Goal: Task Accomplishment & Management: Understand process/instructions

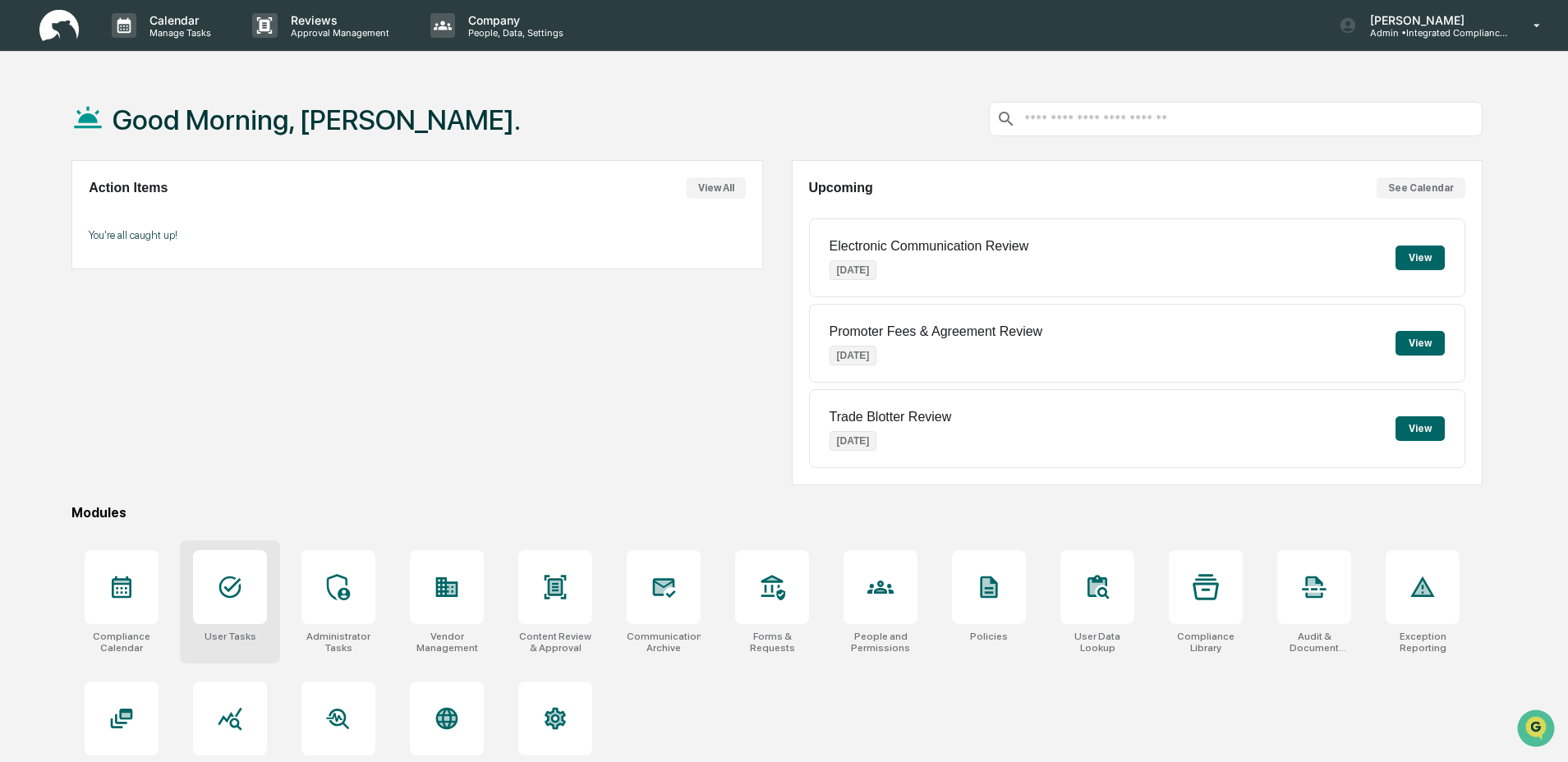
click at [239, 616] on div at bounding box center [230, 588] width 74 height 74
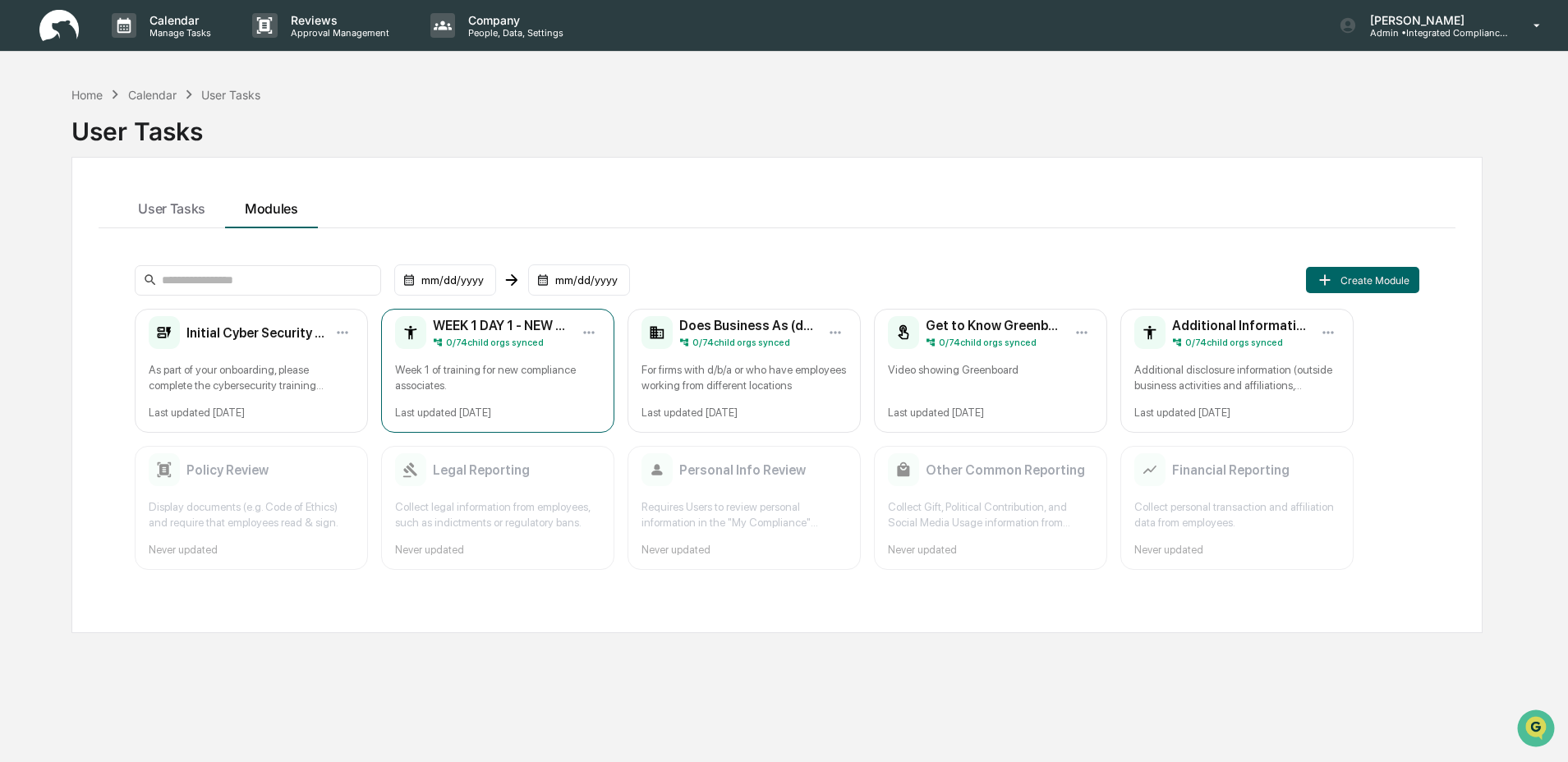
click at [481, 375] on div "Week 1 of training for new compliance associates." at bounding box center [497, 378] width 205 height 32
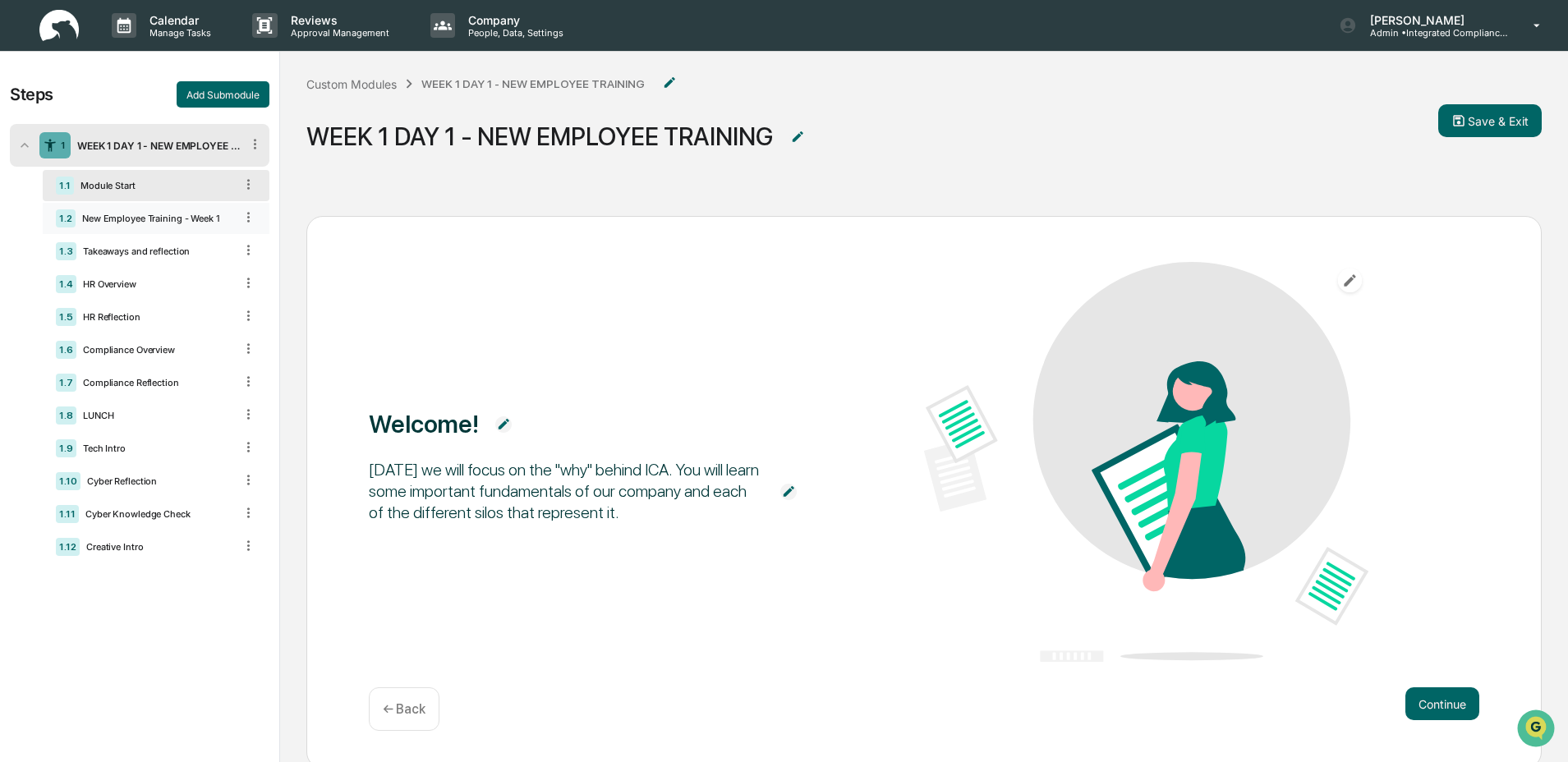
drag, startPoint x: 169, startPoint y: 221, endPoint x: 179, endPoint y: 221, distance: 10.0
click at [171, 222] on div "New Employee Training - Week 1" at bounding box center [155, 218] width 158 height 12
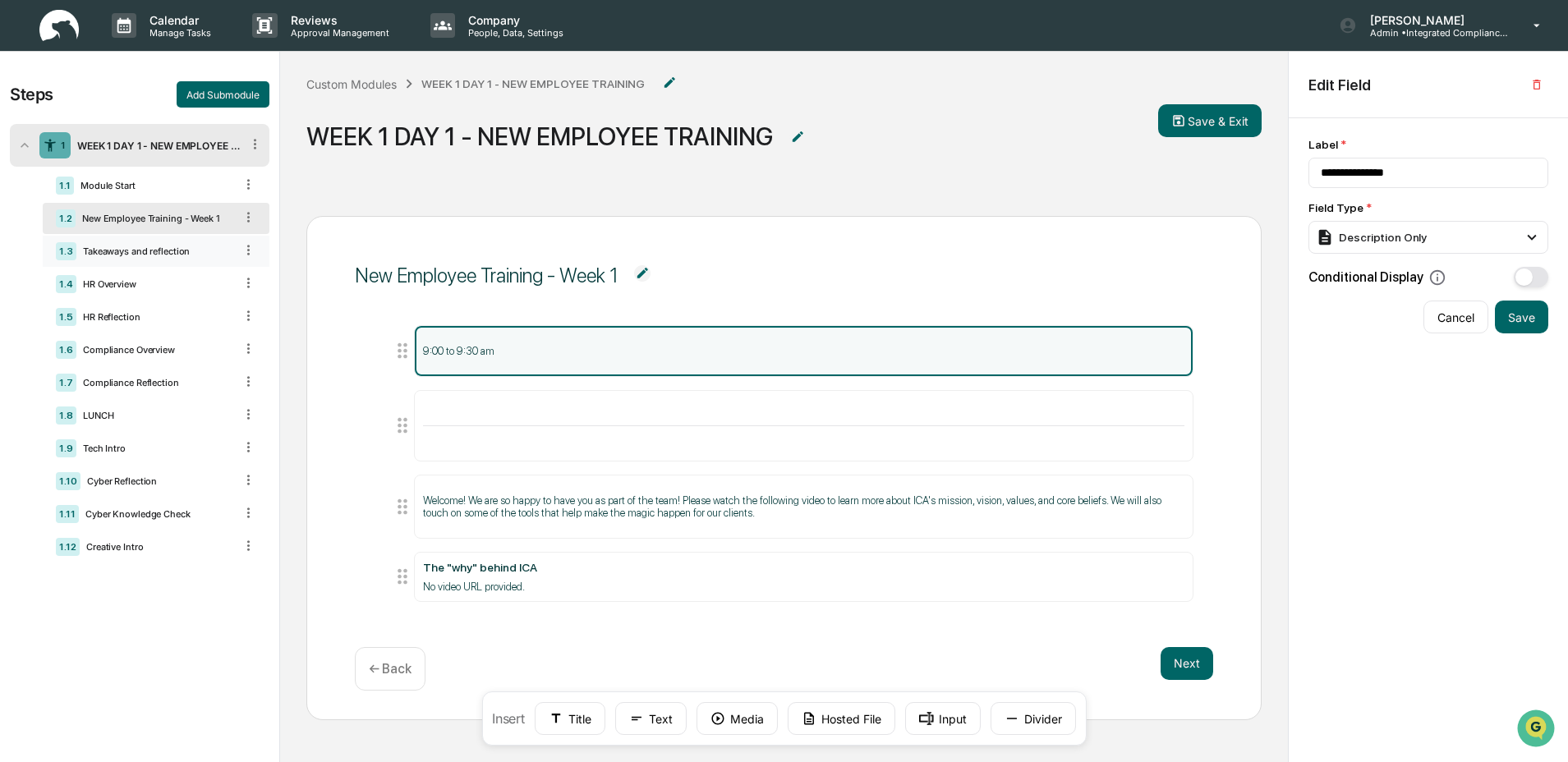
click at [192, 255] on div "Takeaways and reflection" at bounding box center [155, 251] width 157 height 12
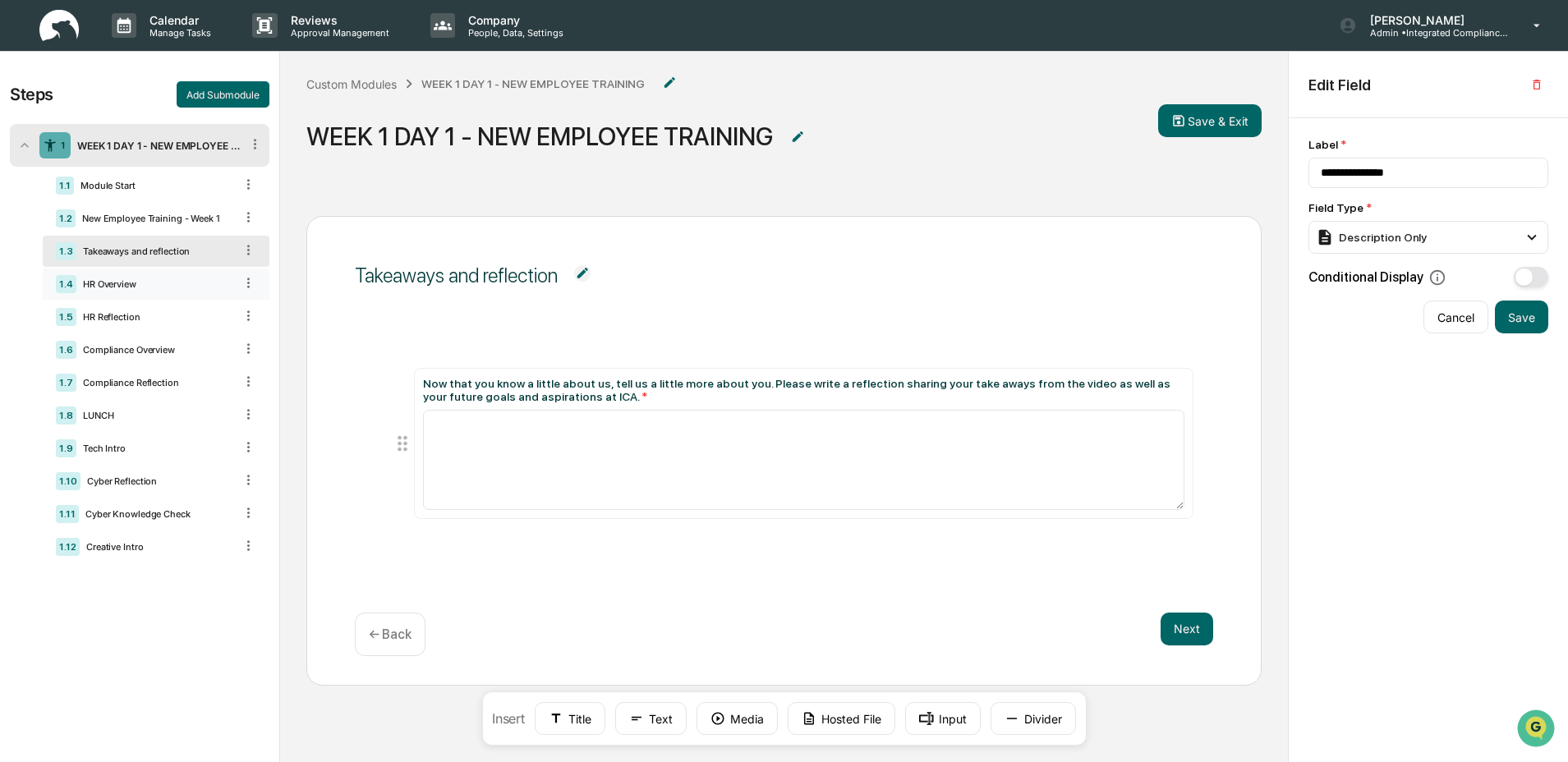
click at [184, 290] on div "HR Overview" at bounding box center [155, 284] width 157 height 12
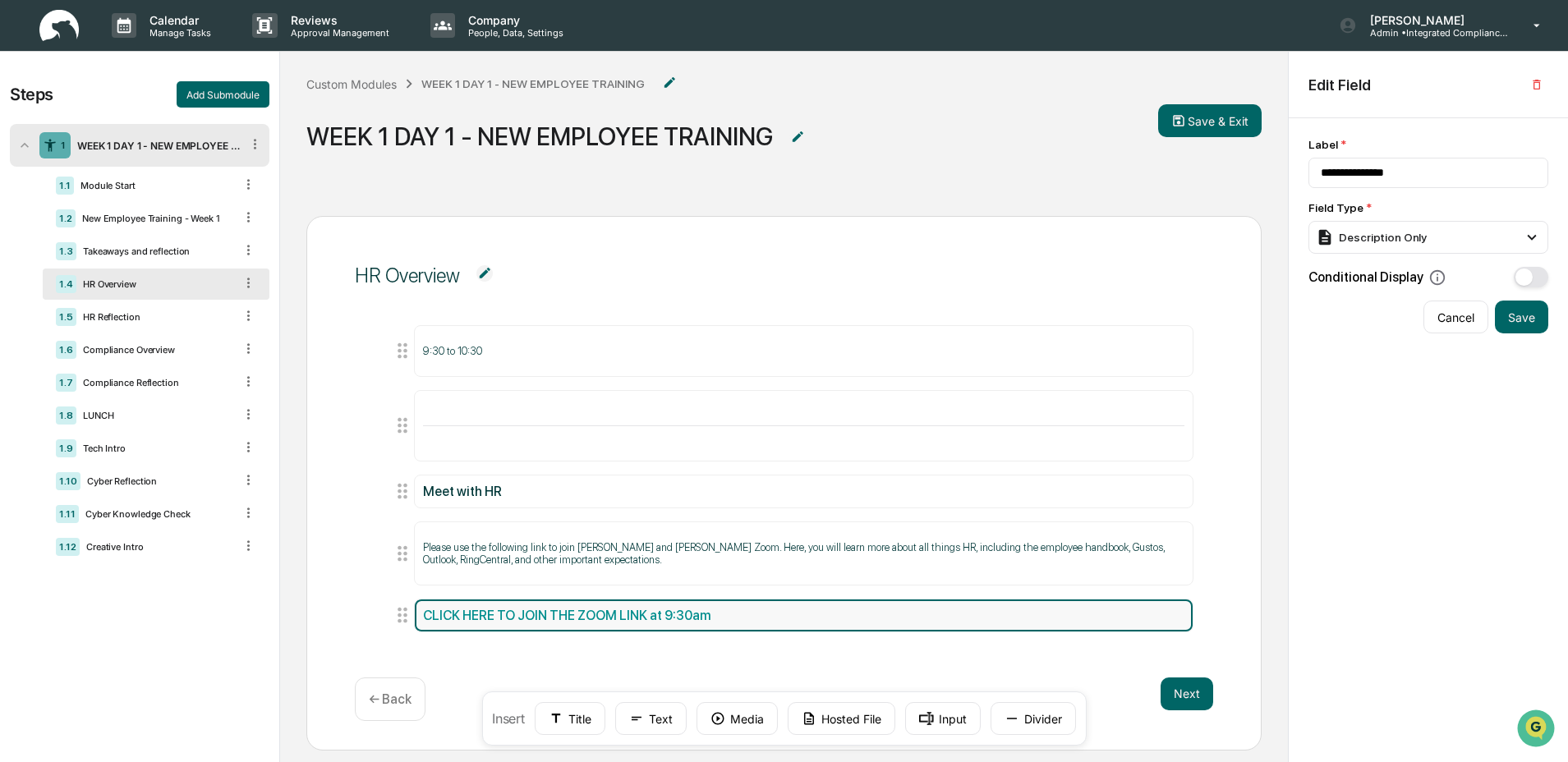
click at [770, 624] on div "CLICK HERE TO JOIN THE ZOOM LINK at 9:30am" at bounding box center [803, 615] width 777 height 32
type input "**********"
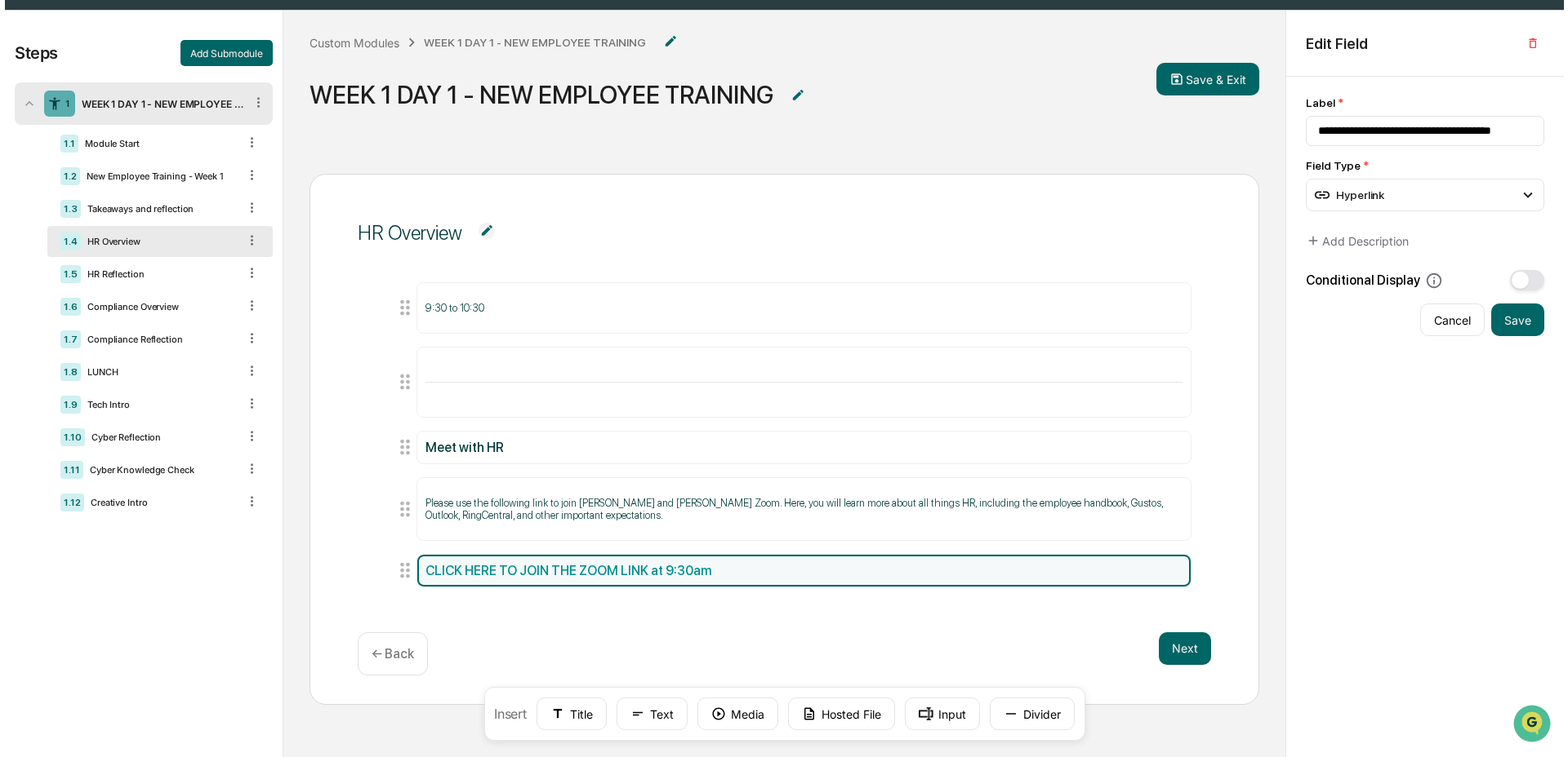
scroll to position [94, 0]
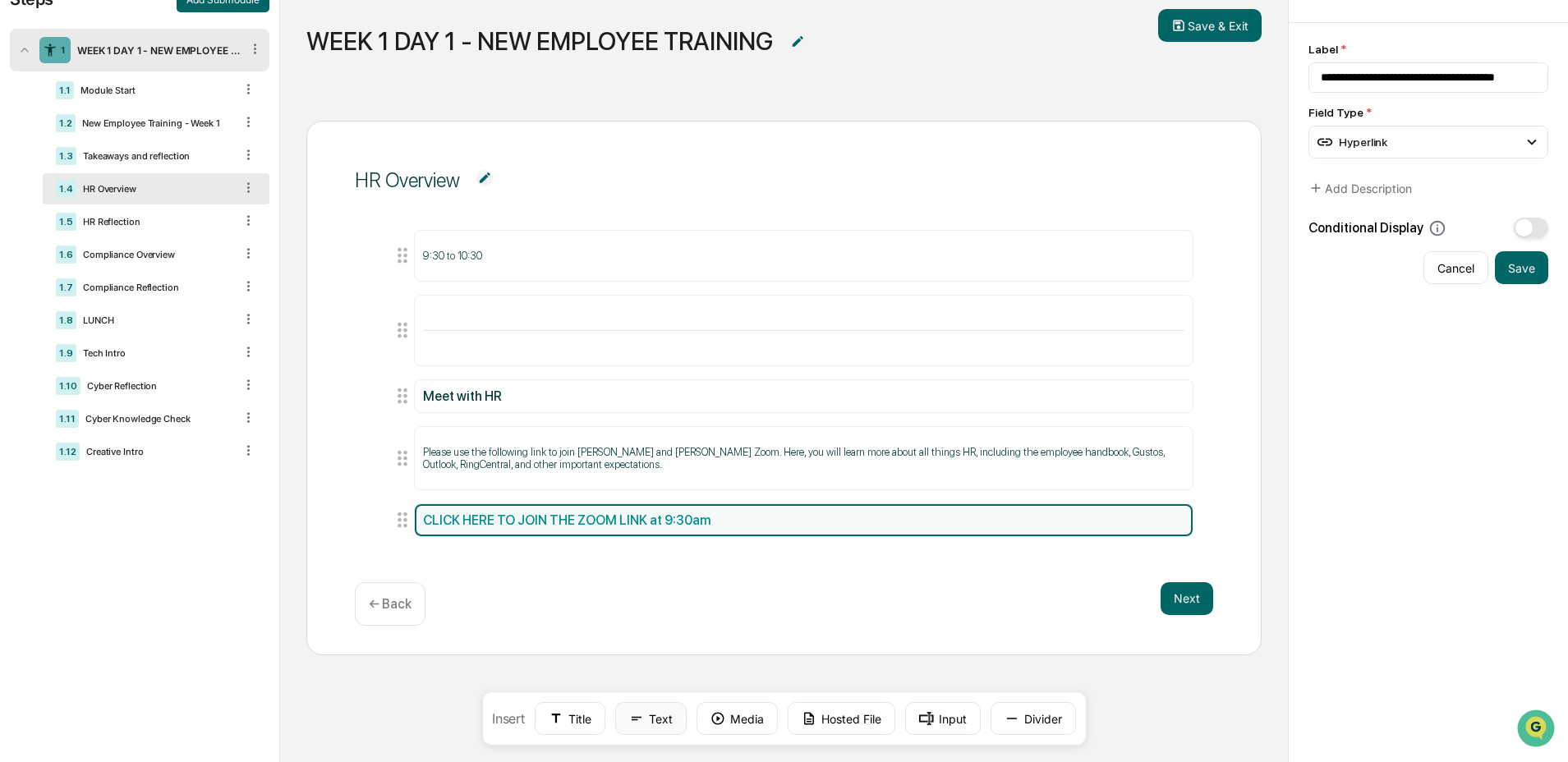
click at [645, 718] on button "Text" at bounding box center [651, 719] width 71 height 33
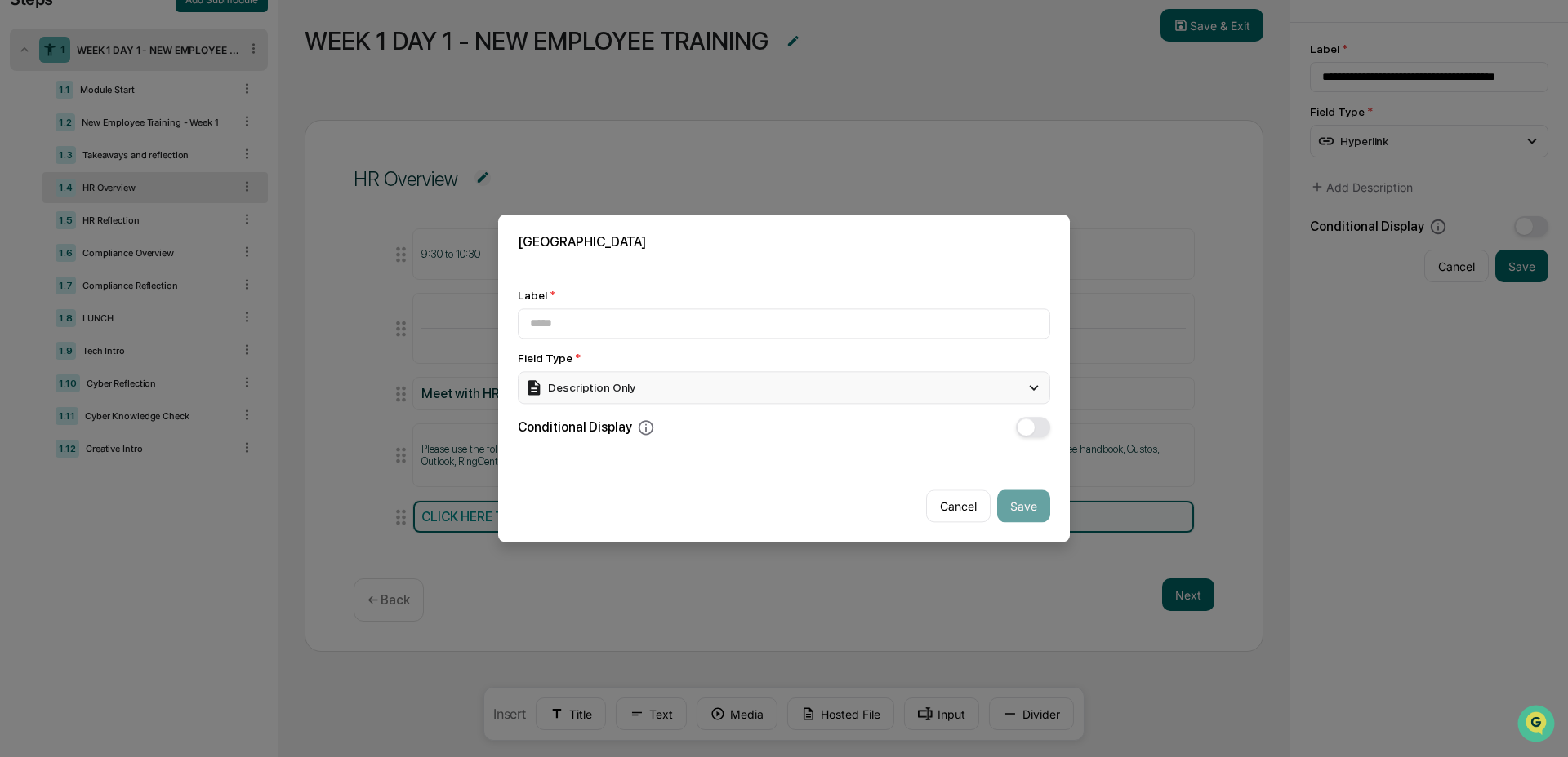
click at [803, 373] on div "Description Only" at bounding box center [784, 387] width 532 height 32
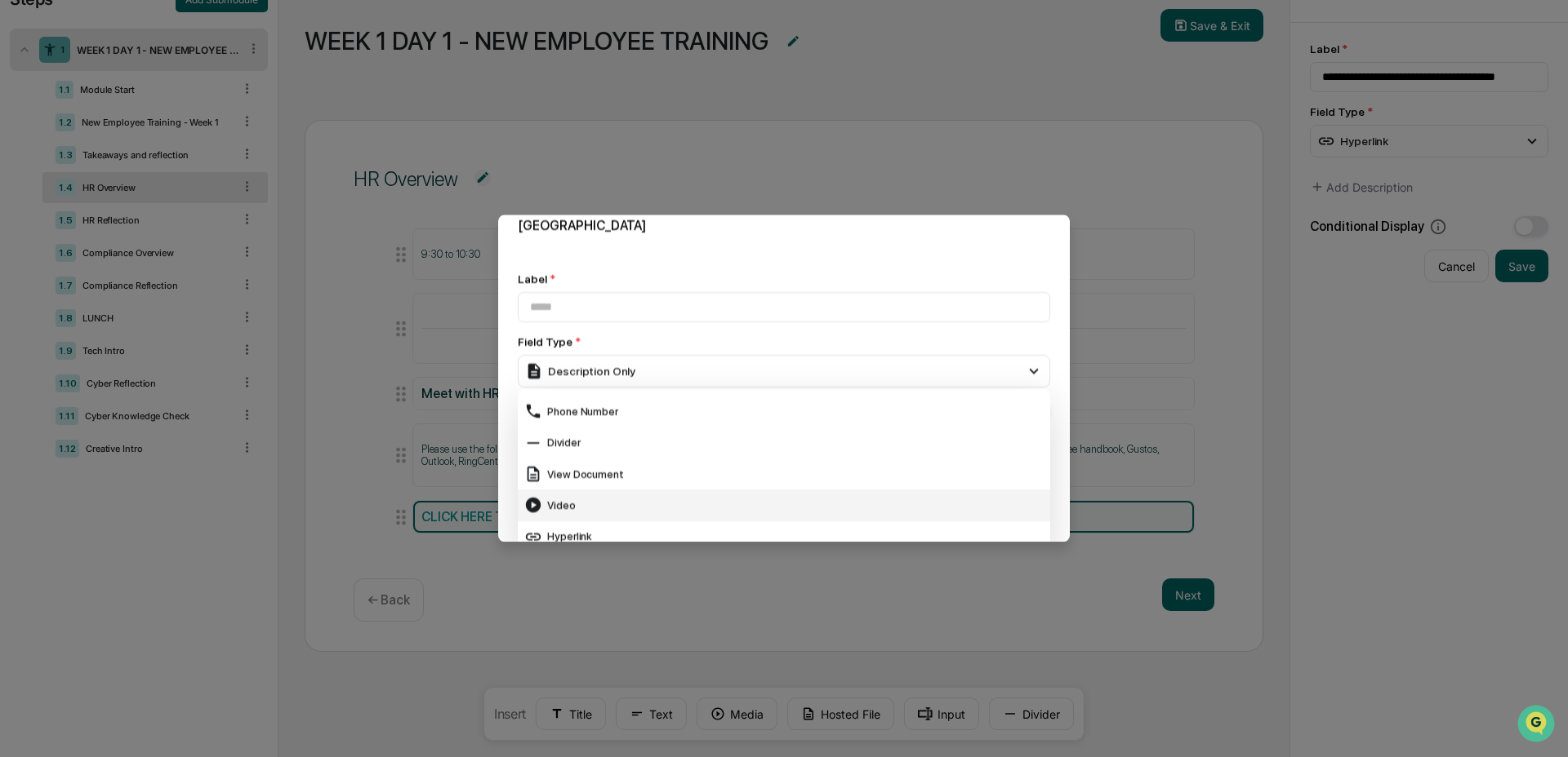
scroll to position [27, 0]
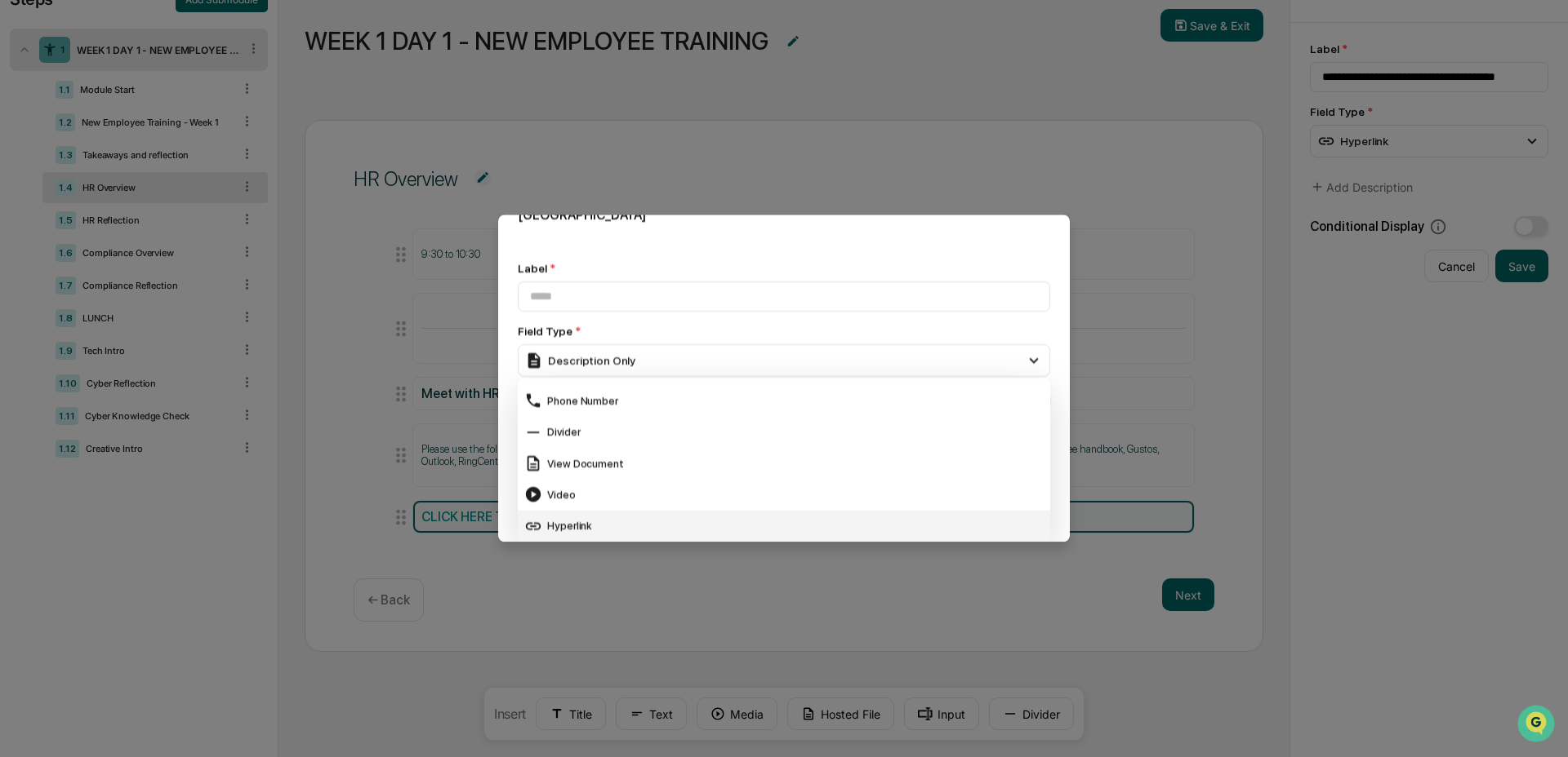
click at [695, 517] on div "Hyperlink" at bounding box center [784, 526] width 519 height 18
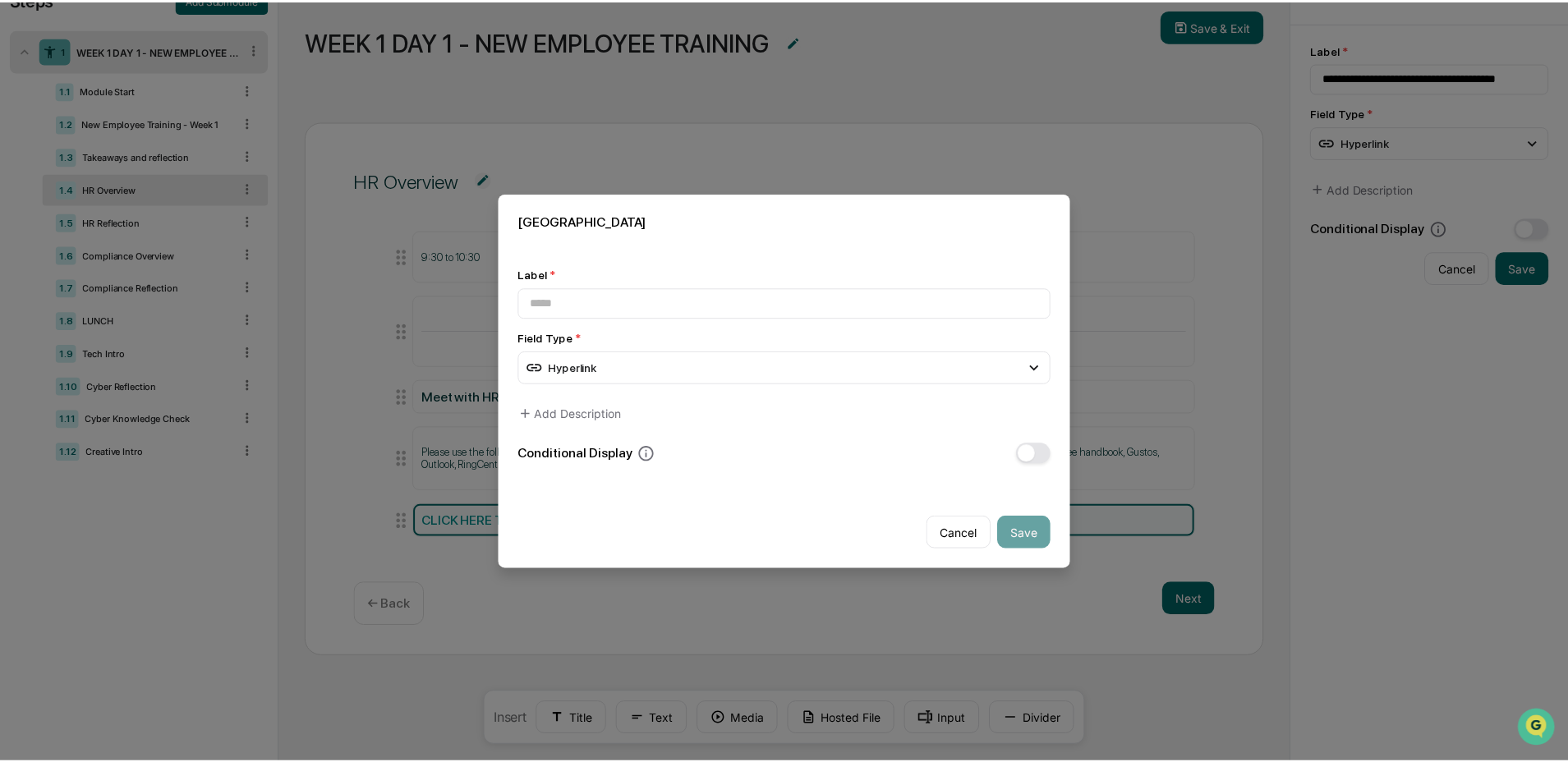
scroll to position [0, 0]
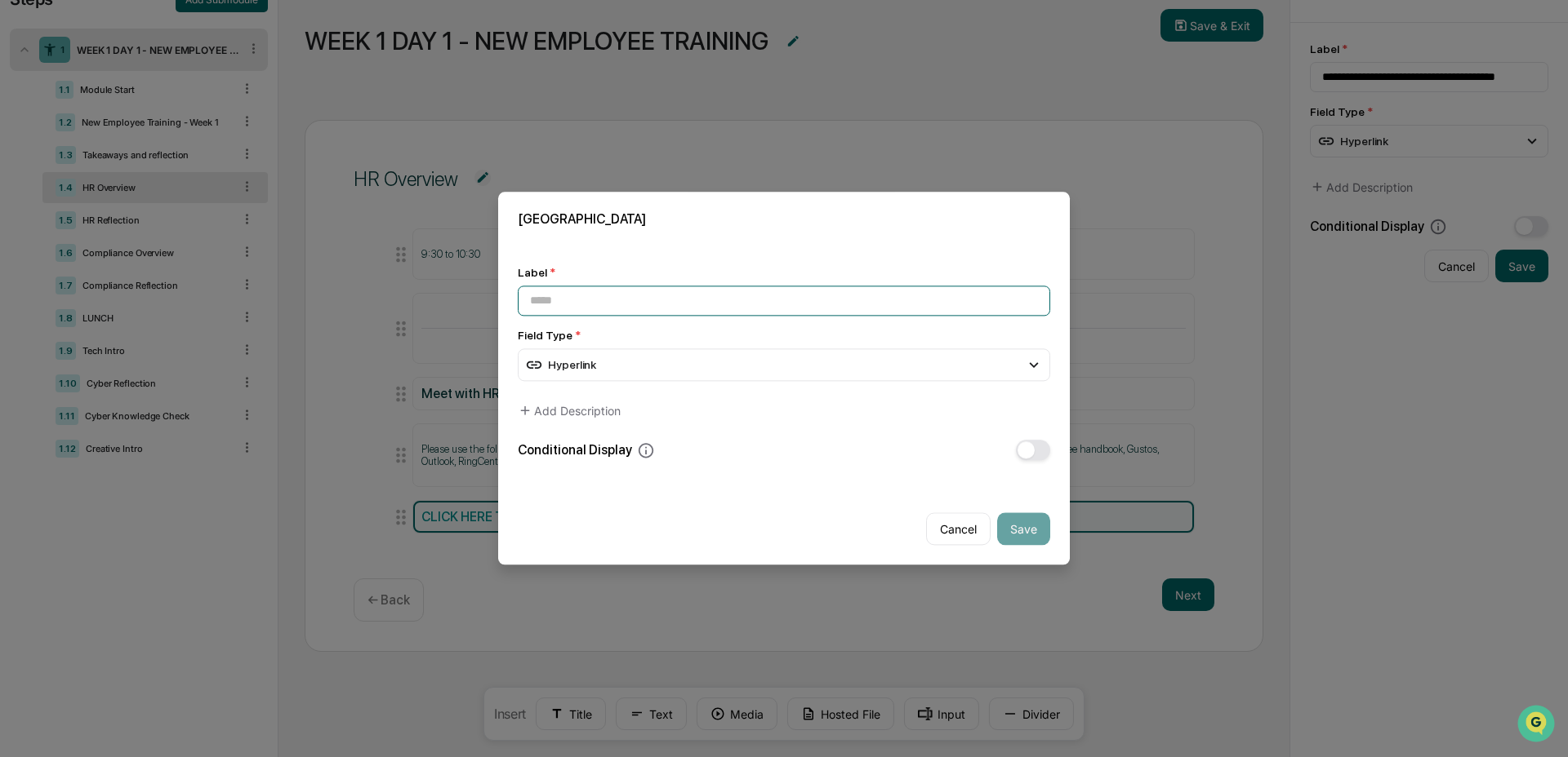
click at [745, 286] on input at bounding box center [784, 301] width 532 height 31
type input "****"
click at [1018, 537] on button "Save" at bounding box center [1023, 530] width 53 height 32
type input "****"
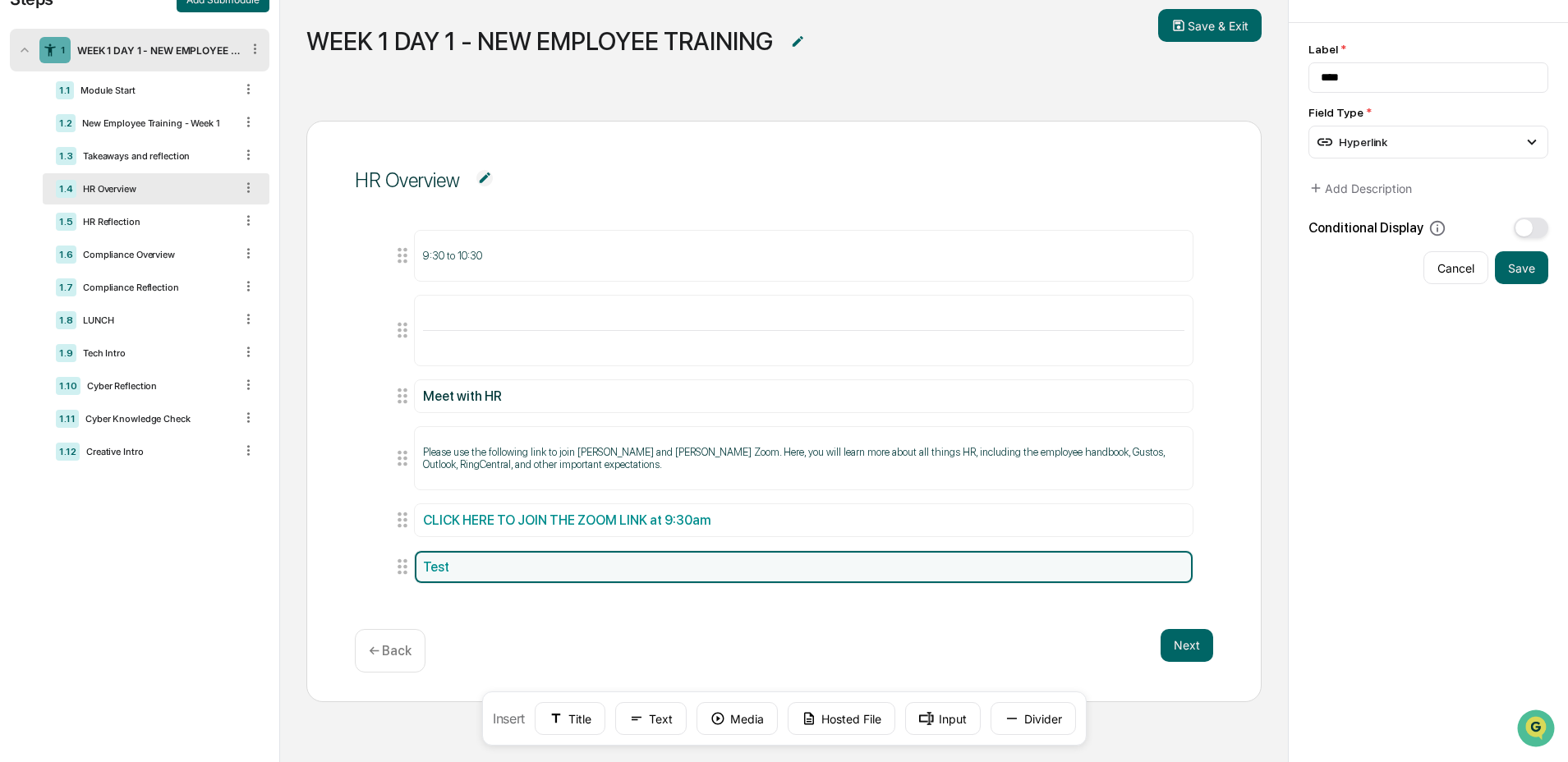
click at [718, 570] on div "Test" at bounding box center [803, 567] width 761 height 15
click at [427, 566] on link "Test" at bounding box center [436, 567] width 26 height 15
